Goal: Information Seeking & Learning: Learn about a topic

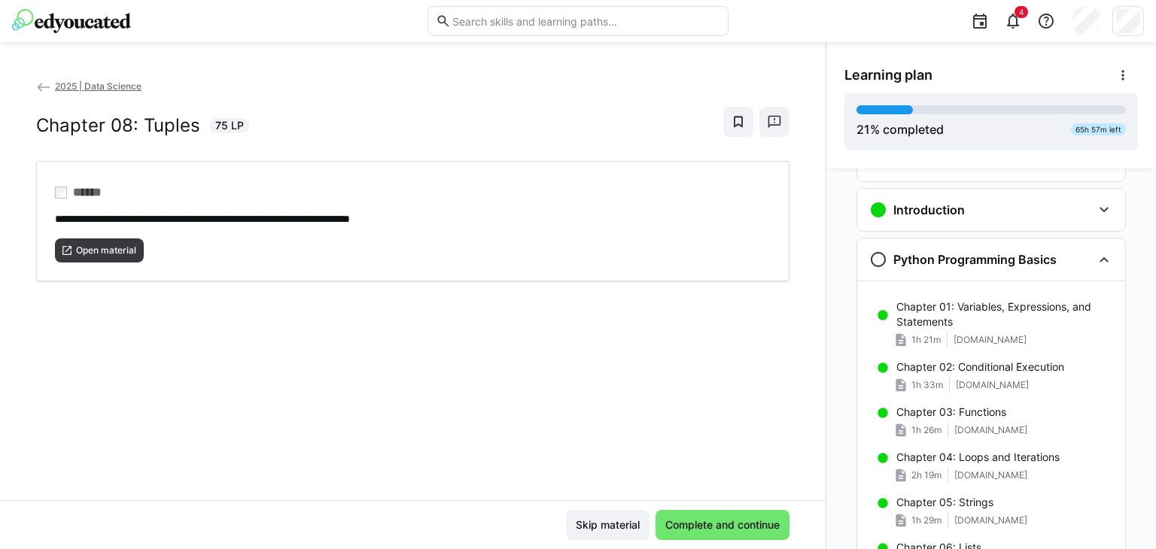
scroll to position [45, 0]
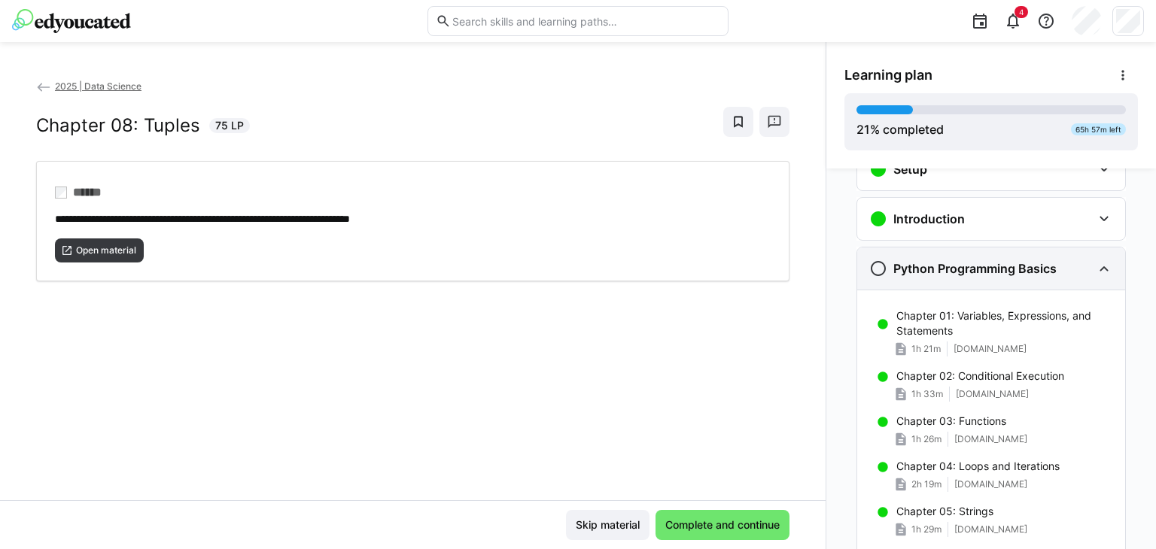
click at [1101, 272] on eds-icon at bounding box center [1104, 269] width 18 height 18
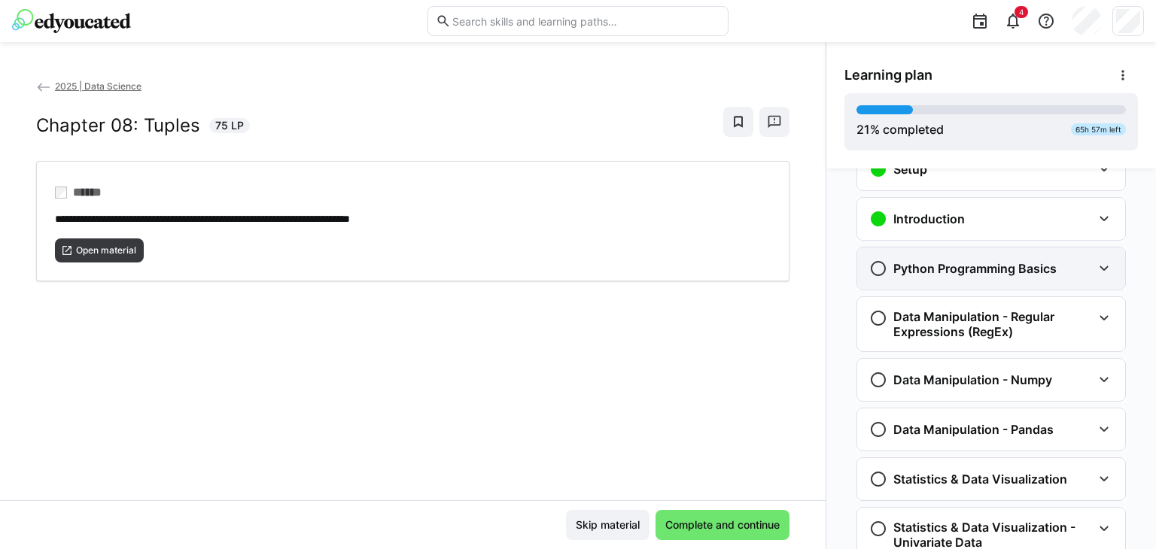
click at [1101, 272] on eds-icon at bounding box center [1104, 269] width 18 height 18
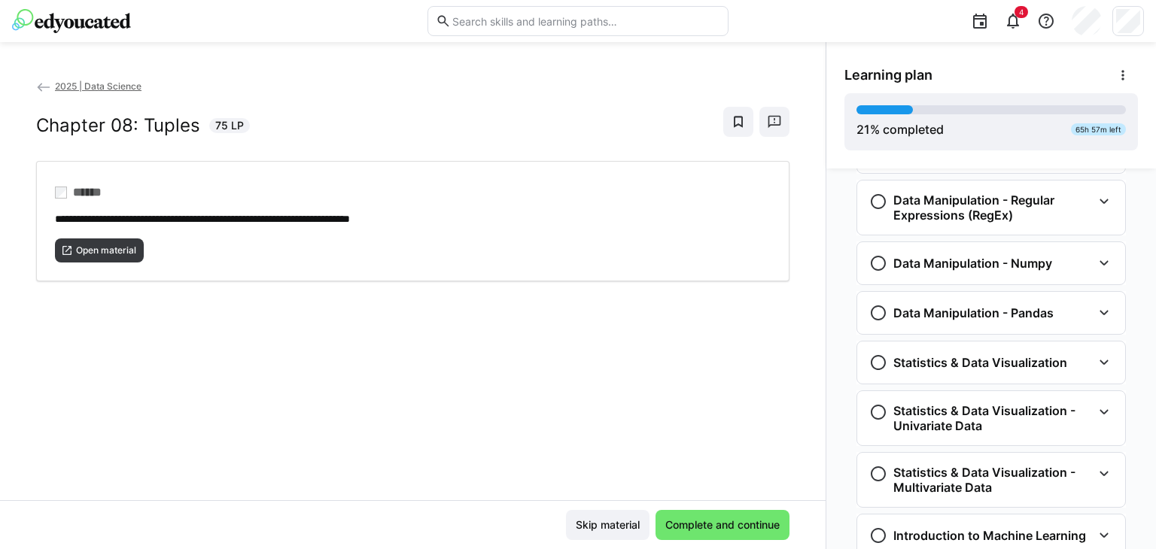
scroll to position [760, 0]
click at [1103, 266] on eds-icon at bounding box center [1104, 263] width 18 height 18
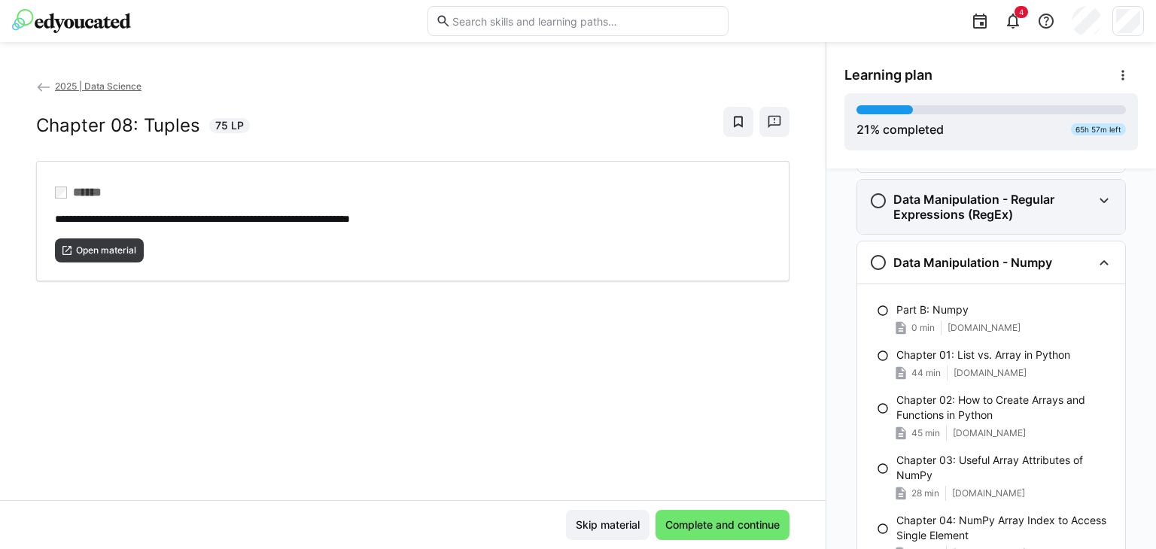
click at [1097, 199] on eds-icon at bounding box center [1104, 201] width 18 height 18
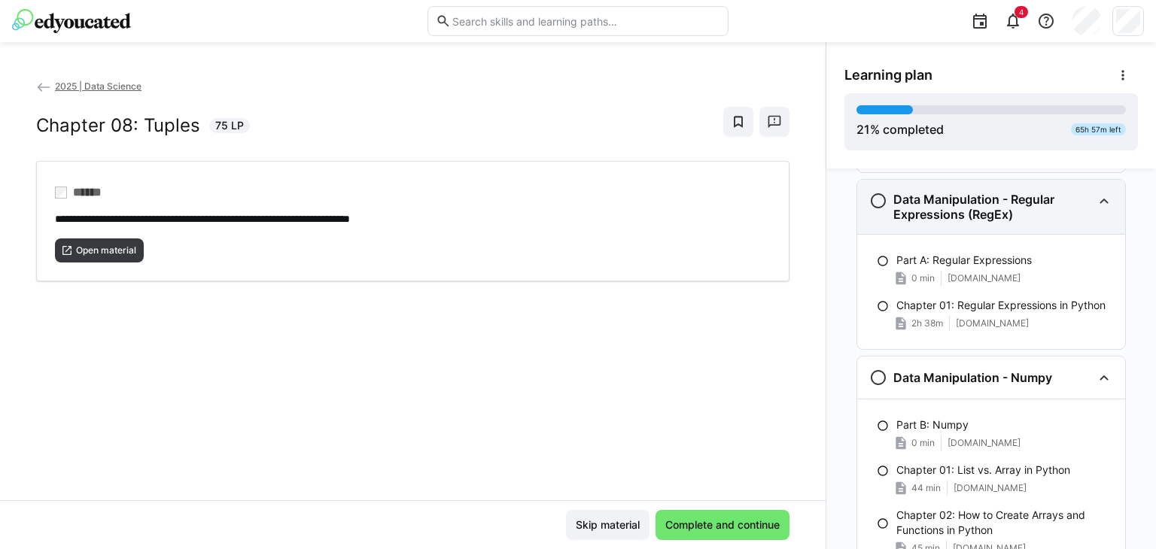
click at [1097, 199] on eds-icon at bounding box center [1104, 201] width 18 height 18
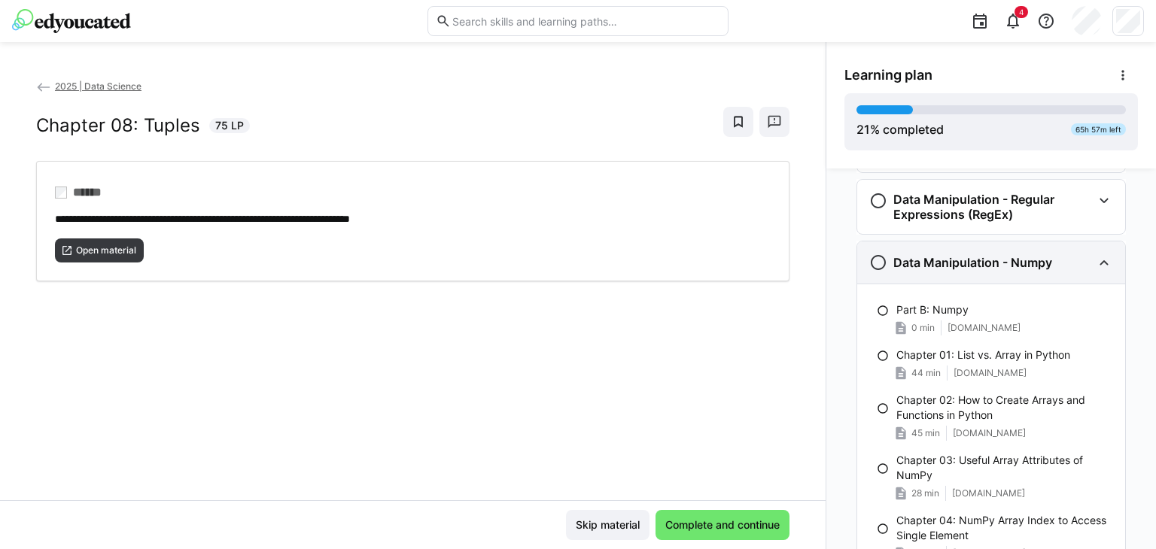
click at [1109, 259] on div "Data Manipulation - Numpy" at bounding box center [991, 263] width 268 height 42
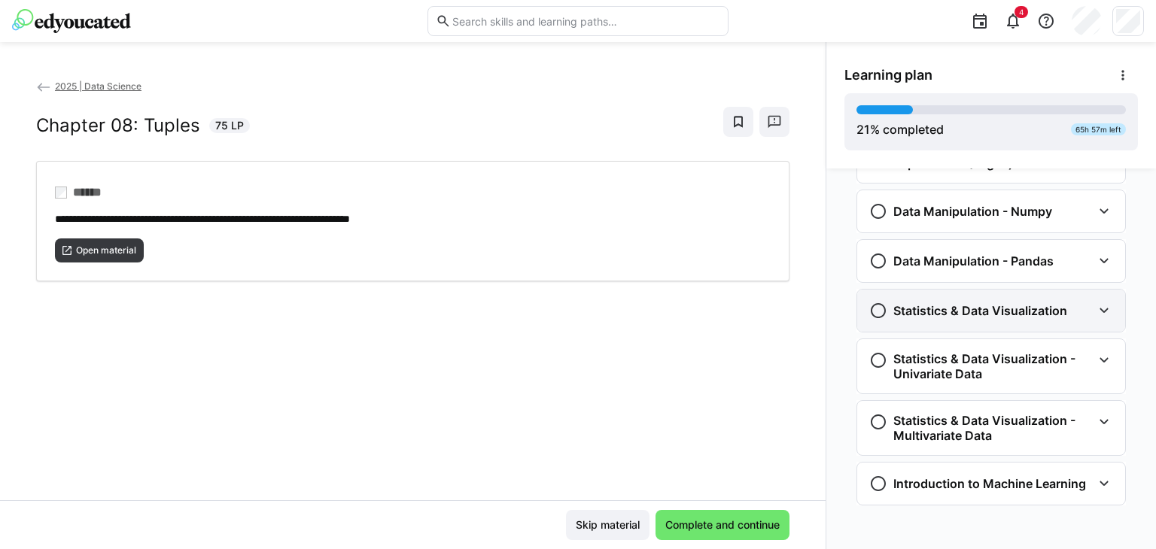
scroll to position [810, 0]
click at [1095, 263] on eds-icon at bounding box center [1104, 262] width 18 height 18
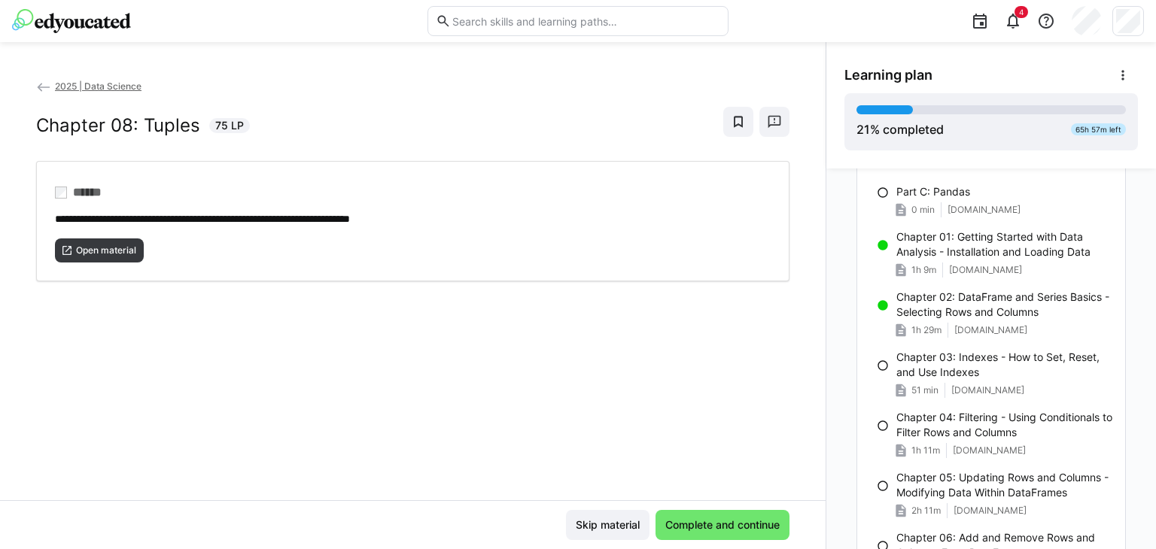
scroll to position [933, 0]
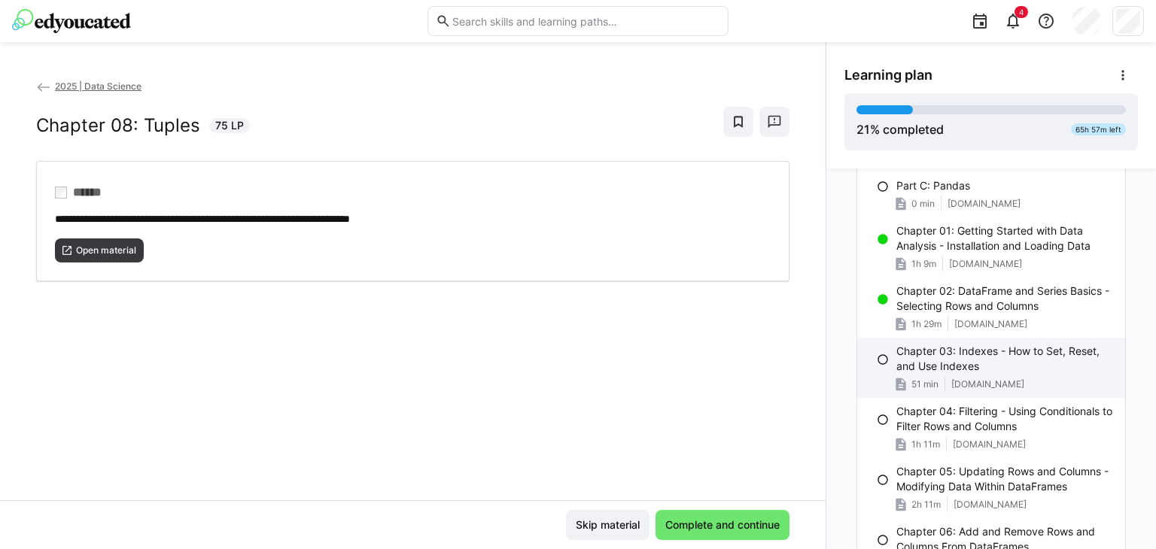
click at [899, 356] on p "Chapter 03: Indexes - How to Set, Reset, and Use Indexes" at bounding box center [1005, 359] width 217 height 30
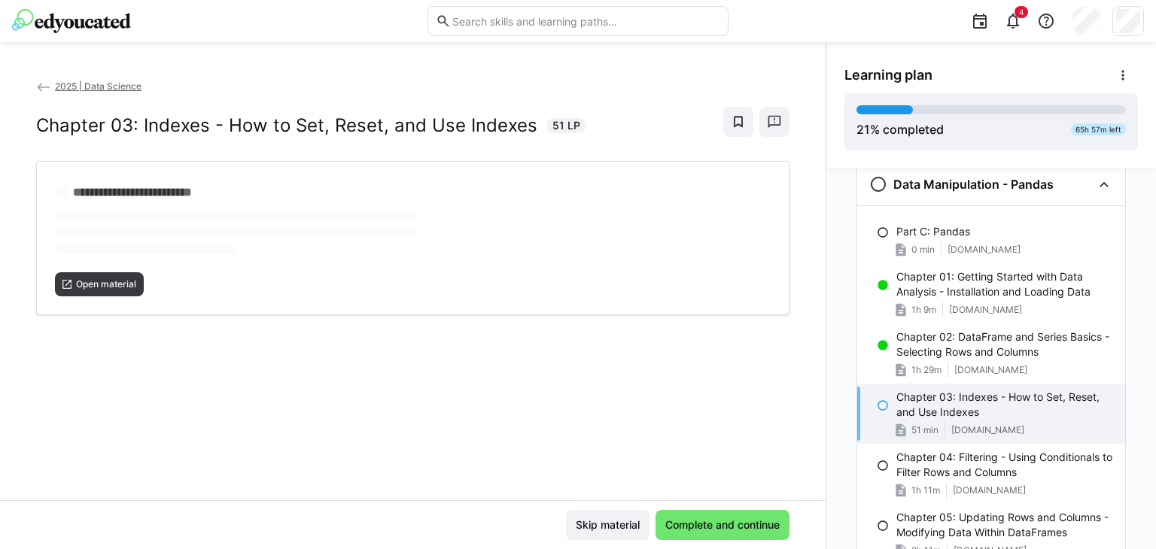
scroll to position [879, 0]
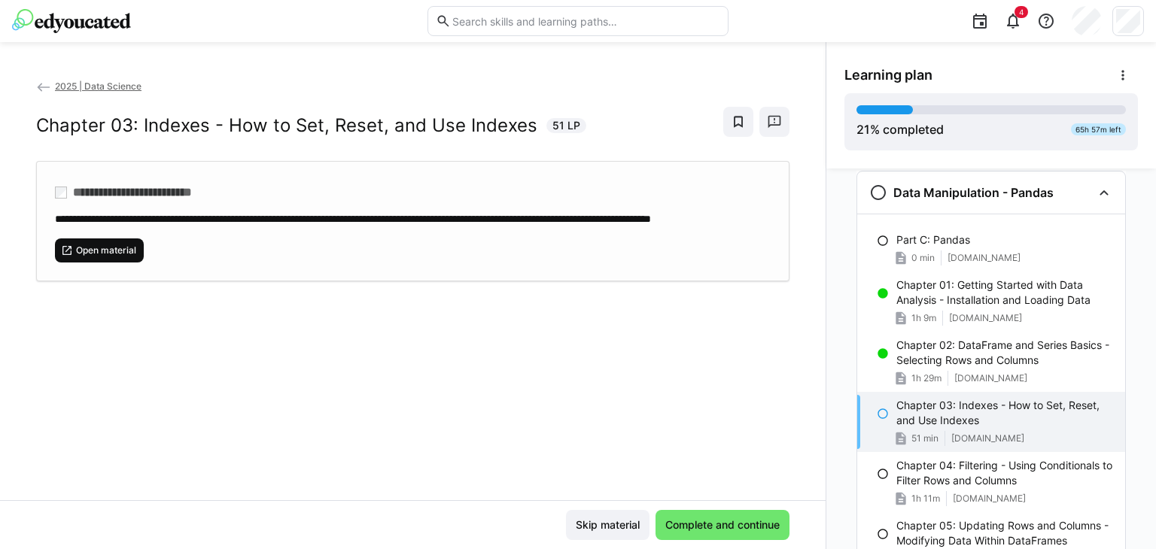
click at [99, 257] on span "Open material" at bounding box center [106, 251] width 63 height 12
